Goal: Find specific page/section: Find specific page/section

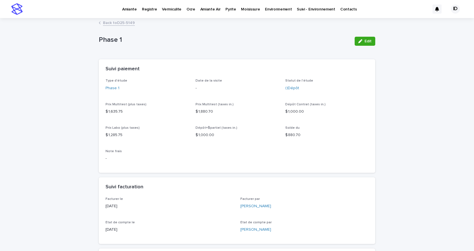
click at [245, 8] on p "Moisissure" at bounding box center [250, 6] width 19 height 12
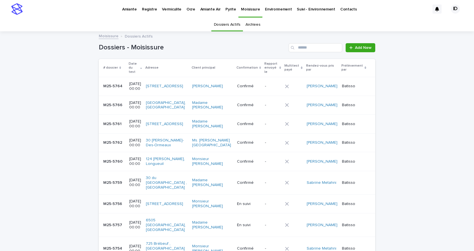
click at [188, 88] on div "[STREET_ADDRESS]" at bounding box center [167, 86] width 42 height 9
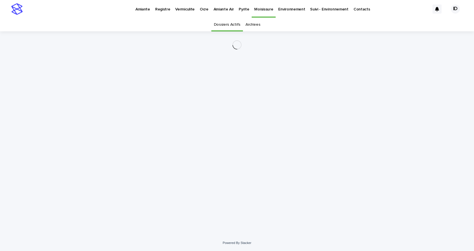
click at [189, 88] on div "Loading... Saving… Loading... Saving…" at bounding box center [237, 125] width 282 height 189
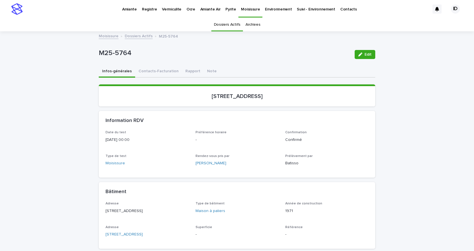
click at [116, 70] on button "Infos-générales" at bounding box center [117, 72] width 36 height 12
click at [116, 72] on button "Infos-générales" at bounding box center [117, 72] width 36 height 12
click at [159, 124] on div "Information RDV" at bounding box center [237, 121] width 276 height 20
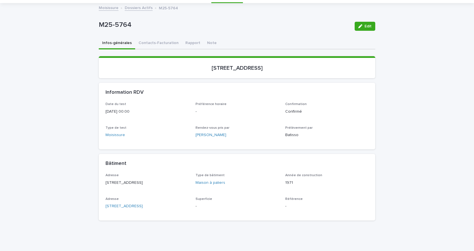
scroll to position [52, 0]
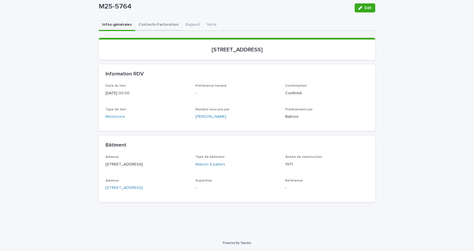
click at [151, 19] on div "Infos-générales Contacts-Facturation Rapport Note Loading... Saving… Loading...…" at bounding box center [237, 112] width 276 height 187
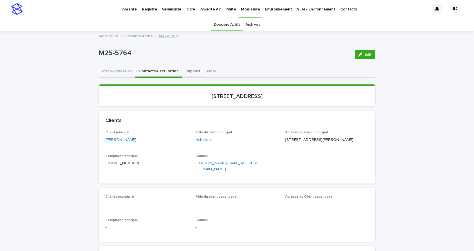
click at [185, 71] on button "Rapport" at bounding box center [193, 72] width 22 height 12
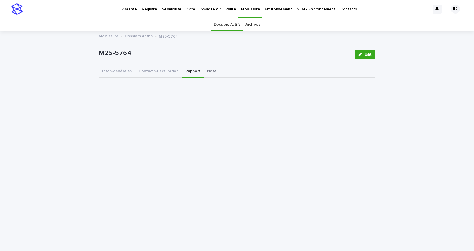
click at [204, 72] on button "Note" at bounding box center [212, 72] width 16 height 12
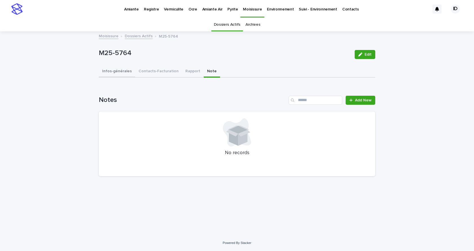
click at [120, 71] on button "Infos-générales" at bounding box center [117, 72] width 36 height 12
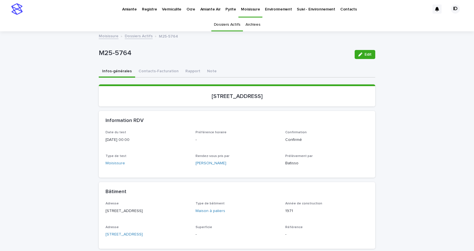
scroll to position [28, 0]
